Goal: Communication & Community: Answer question/provide support

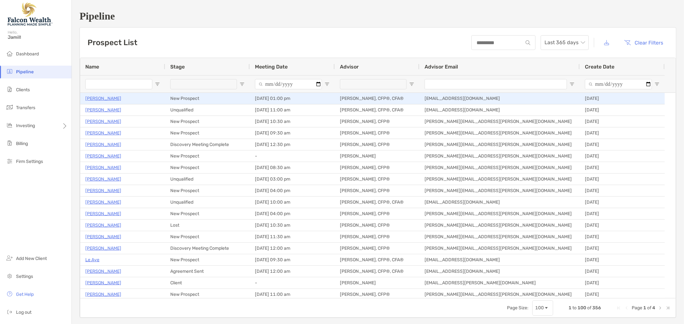
click at [100, 95] on p "Ed Chillbert" at bounding box center [103, 99] width 36 height 8
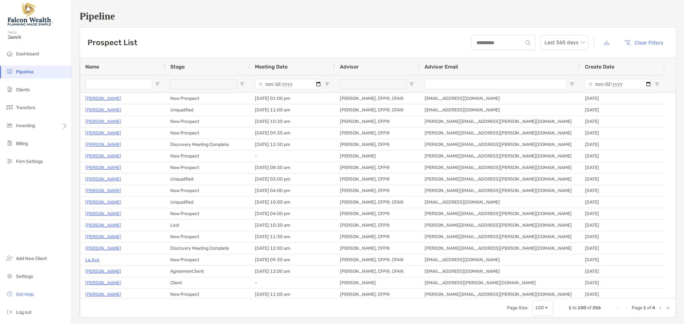
click at [124, 80] on input "Name Filter Input" at bounding box center [118, 84] width 67 height 10
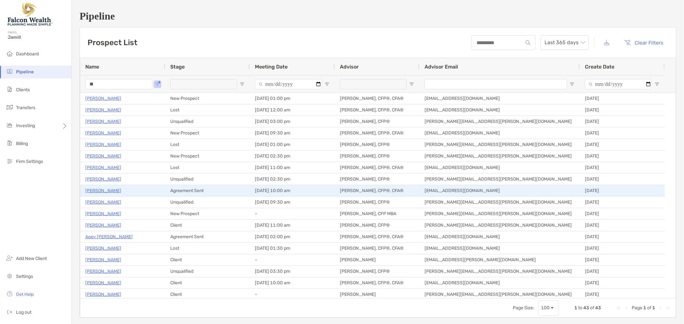
type input "**"
click at [101, 188] on p "[PERSON_NAME]" at bounding box center [103, 191] width 36 height 8
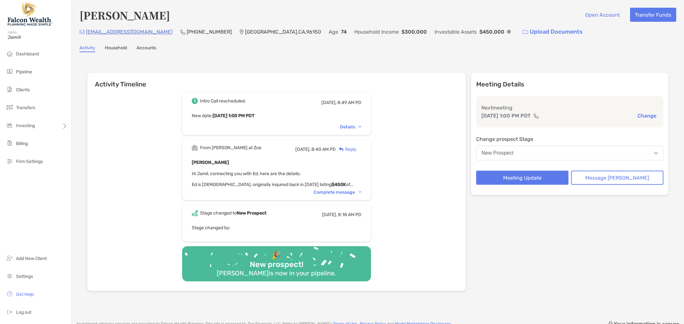
click at [331, 191] on div "Complete message" at bounding box center [337, 192] width 48 height 5
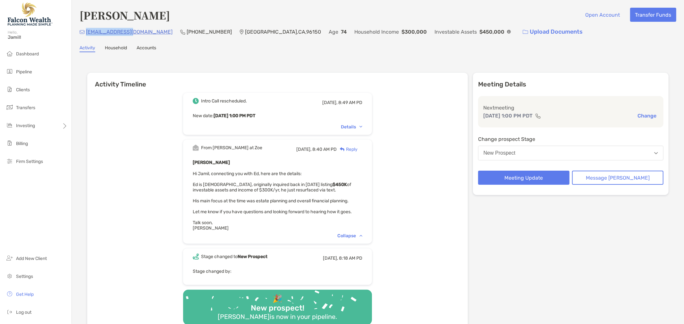
drag, startPoint x: 131, startPoint y: 34, endPoint x: 86, endPoint y: 32, distance: 45.9
click at [86, 32] on div "chil1599@aol.com (925) 984-9827 South Lake Tahoe , CA , 96150 Age 74 Household …" at bounding box center [377, 32] width 596 height 14
copy p "chil1599@aol.com"
drag, startPoint x: 273, startPoint y: 115, endPoint x: 225, endPoint y: 114, distance: 48.4
click at [225, 114] on p "New date : Fri, Aug 22 1:00 PM PDT" at bounding box center [278, 116] width 170 height 8
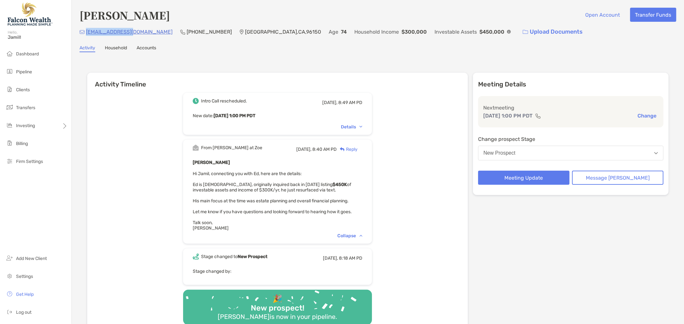
copy b "Fri, Aug 22 1:00 PM PDT"
click at [357, 148] on div "Reply" at bounding box center [346, 149] width 21 height 7
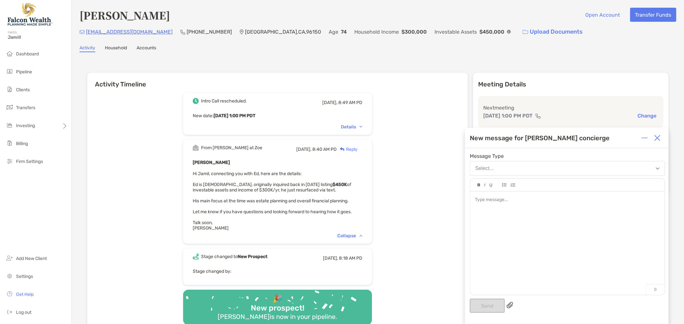
click at [533, 258] on div at bounding box center [567, 240] width 195 height 97
click at [486, 308] on button "Send" at bounding box center [486, 306] width 35 height 14
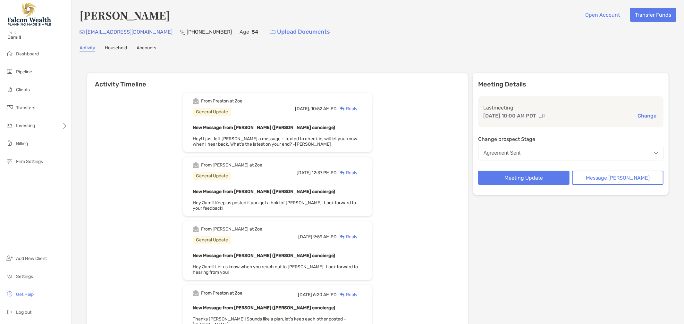
click at [357, 108] on div "Reply" at bounding box center [346, 108] width 21 height 7
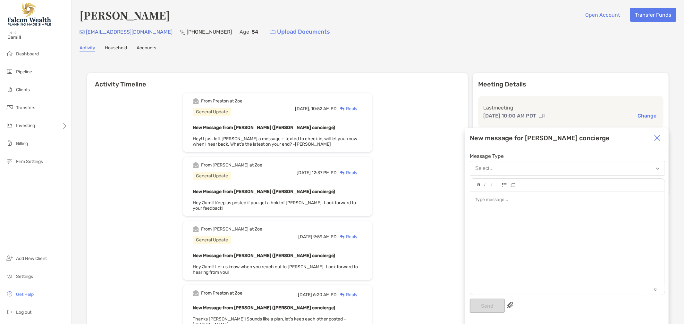
click at [514, 224] on div at bounding box center [567, 240] width 195 height 97
click at [488, 308] on button "Send" at bounding box center [486, 306] width 35 height 14
